Goal: Find specific page/section: Find specific page/section

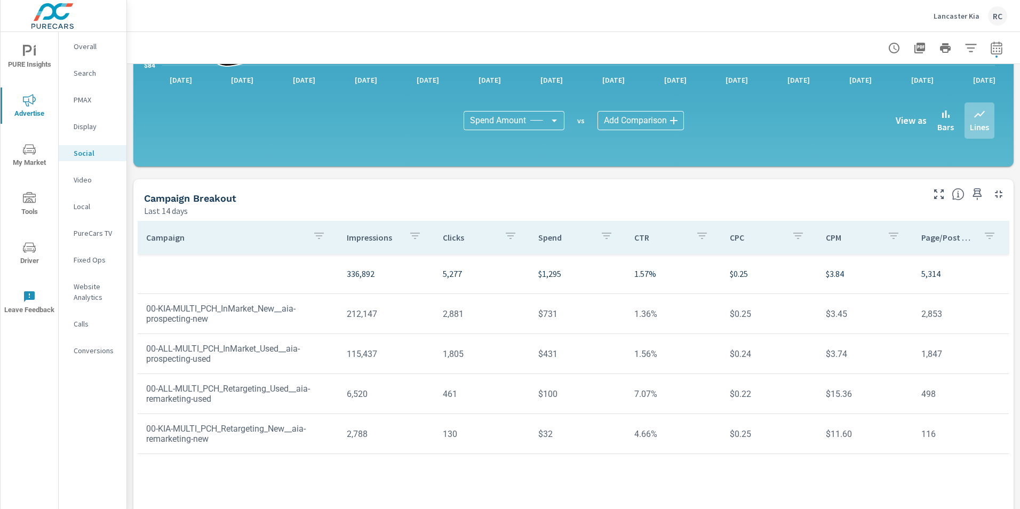
scroll to position [255, 0]
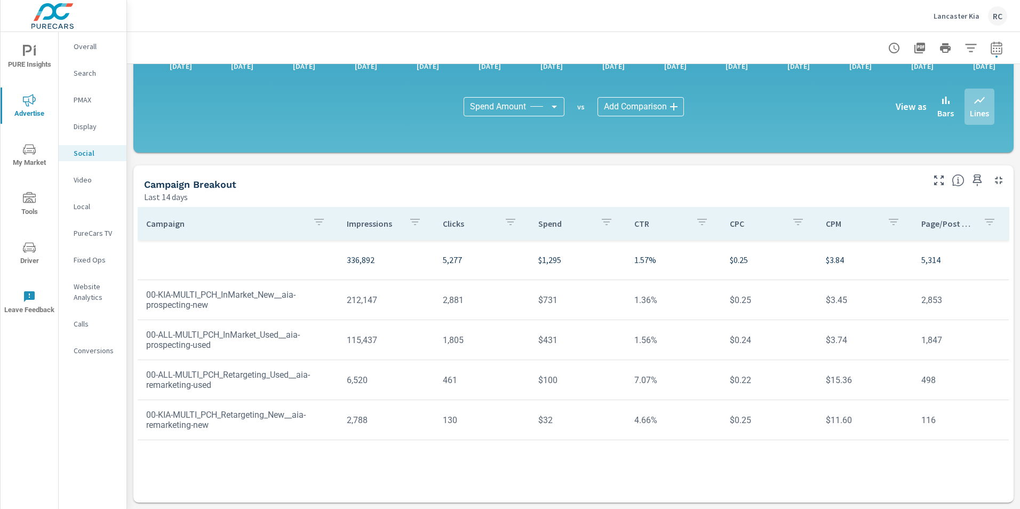
click at [81, 67] on div "Search" at bounding box center [93, 73] width 68 height 16
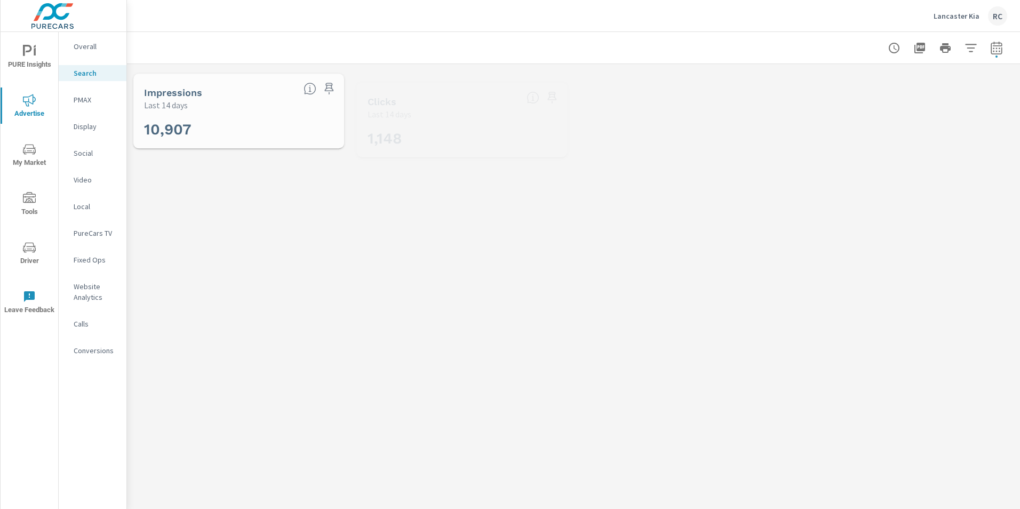
scroll to position [399, 0]
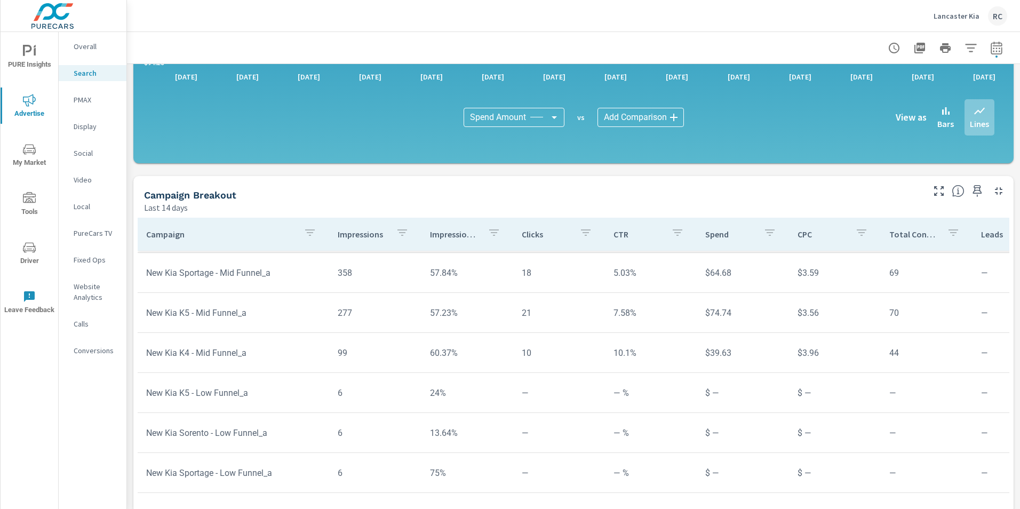
scroll to position [688, 0]
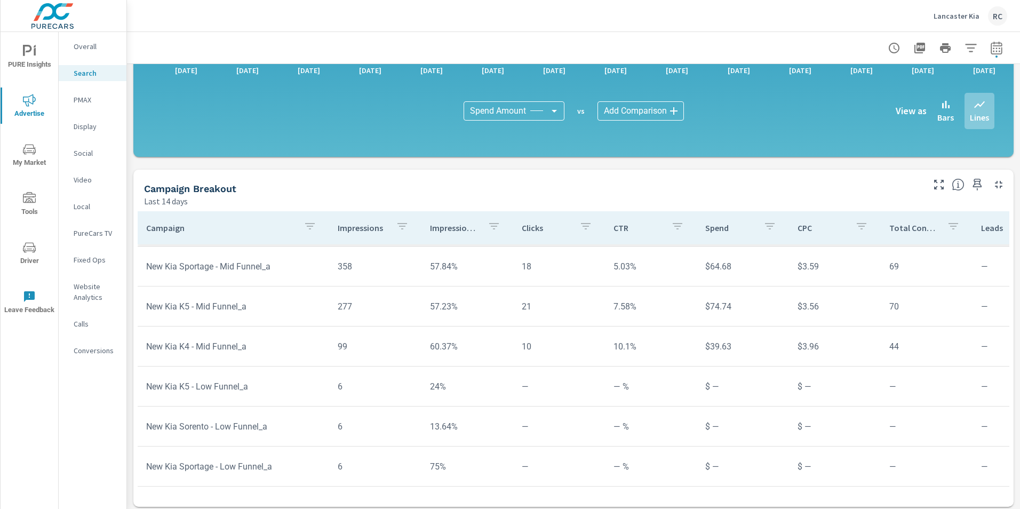
click at [950, 17] on p "Lancaster Kia" at bounding box center [956, 16] width 46 height 10
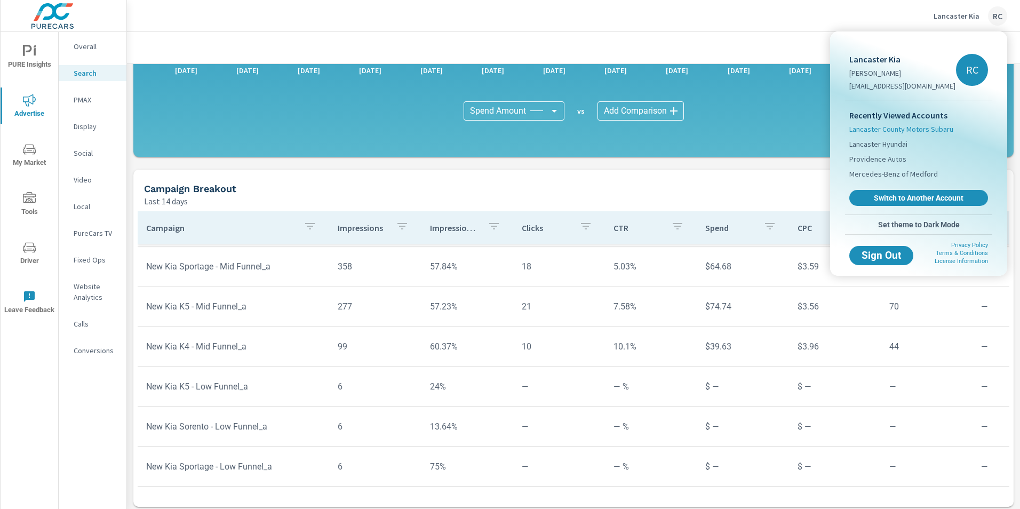
click at [896, 130] on span "Lancaster County Motors Subaru" at bounding box center [901, 129] width 104 height 11
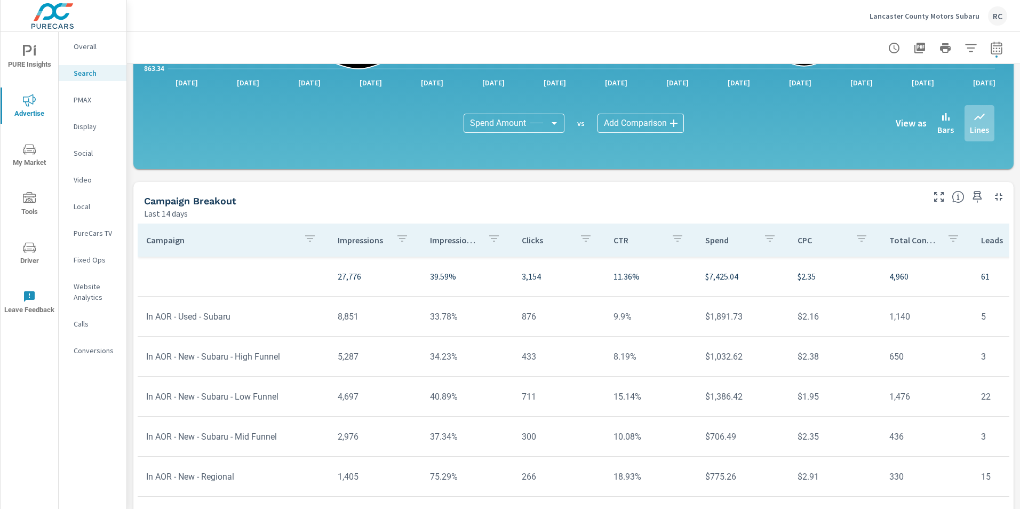
scroll to position [692, 0]
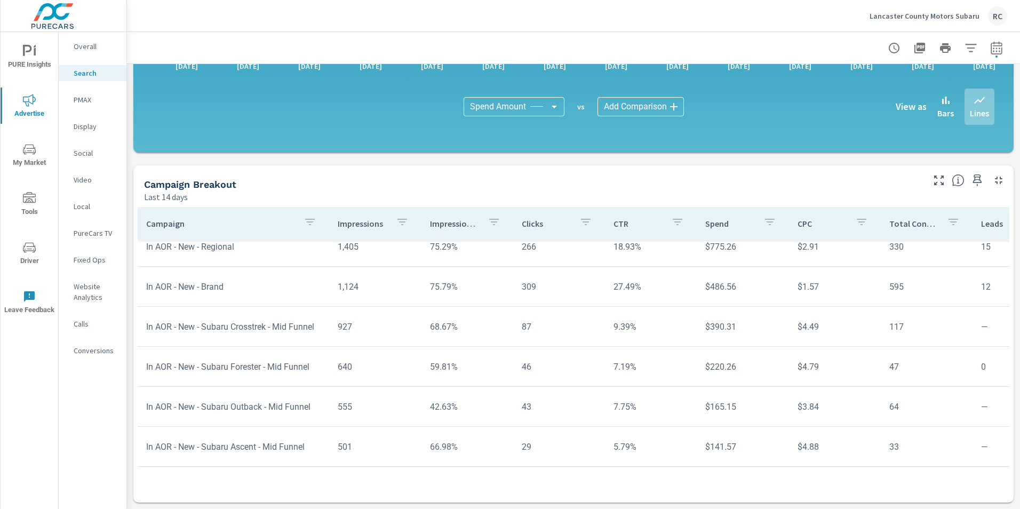
scroll to position [71, 0]
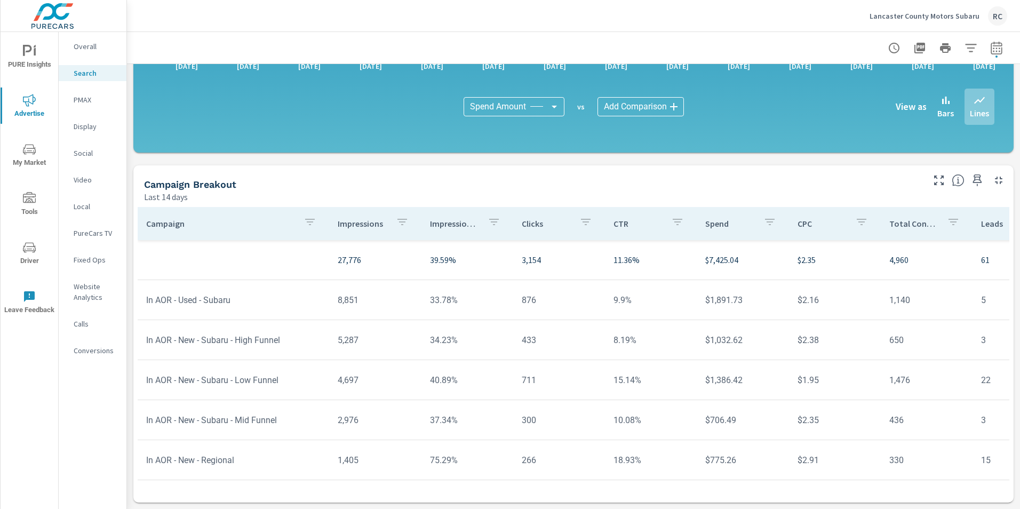
scroll to position [267, 0]
